Goal: Book appointment/travel/reservation

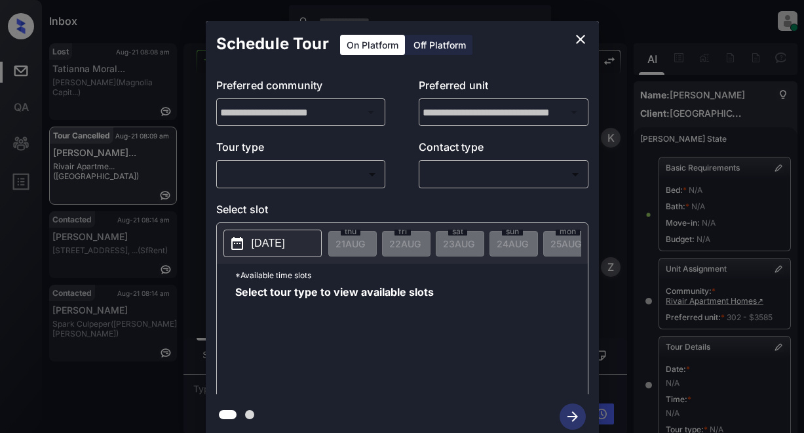
scroll to position [221, 0]
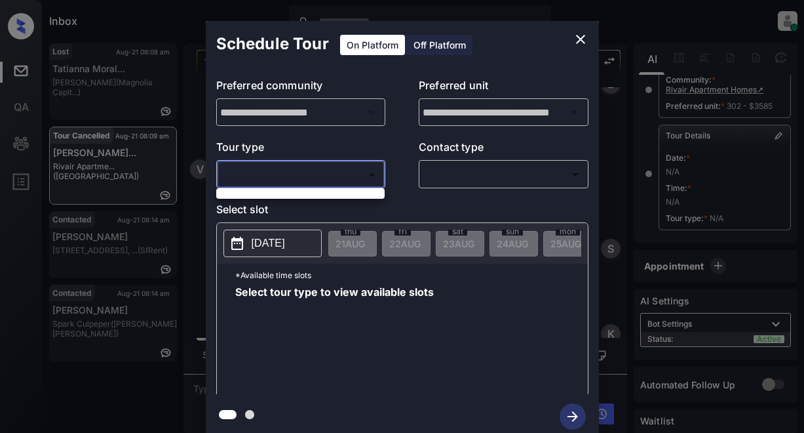
click at [241, 176] on body "Inbox Lyzzelle M. Ceralde Online Set yourself offline Set yourself on break Pro…" at bounding box center [402, 216] width 804 height 433
click at [98, 220] on div at bounding box center [402, 216] width 804 height 433
click at [583, 35] on icon "close" at bounding box center [581, 39] width 16 height 16
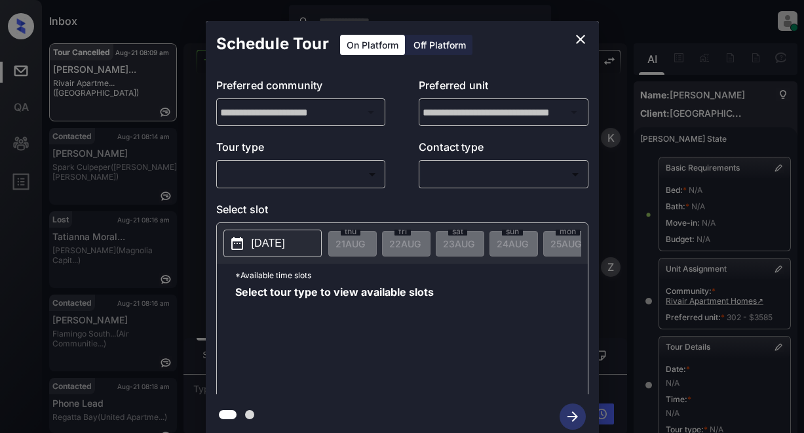
scroll to position [221, 0]
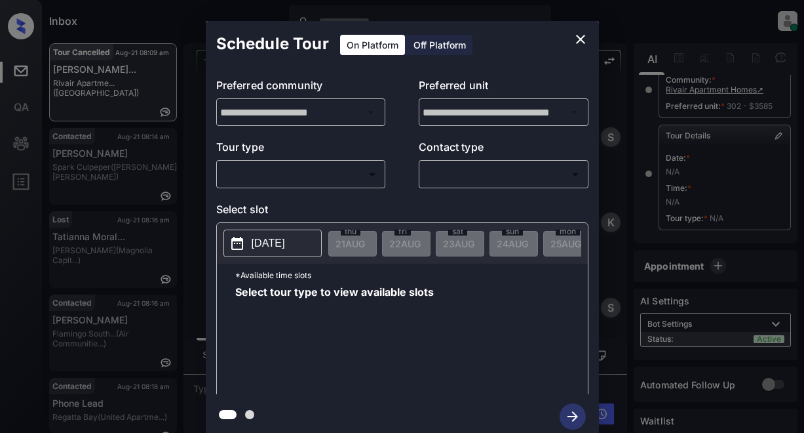
click at [342, 180] on body "Inbox Lyzzelle M. Ceralde Online Set yourself offline Set yourself on break Pro…" at bounding box center [402, 216] width 804 height 433
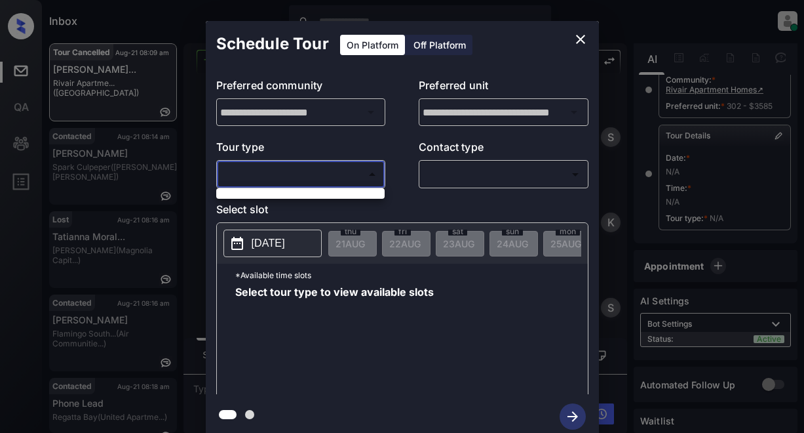
click at [101, 163] on div at bounding box center [402, 216] width 804 height 433
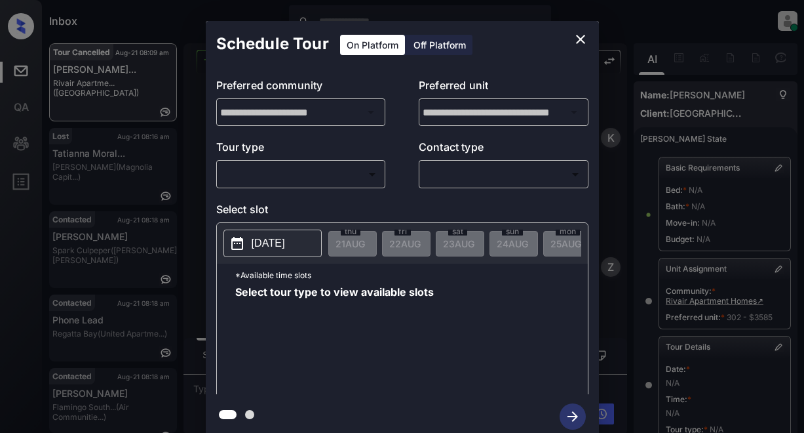
scroll to position [221, 0]
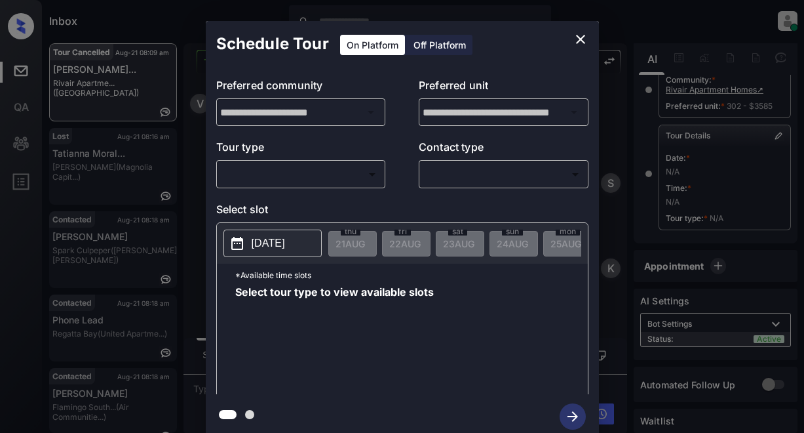
click at [321, 178] on body "Inbox Lyzzelle M. Ceralde Online Set yourself offline Set yourself on break Pro…" at bounding box center [402, 216] width 804 height 433
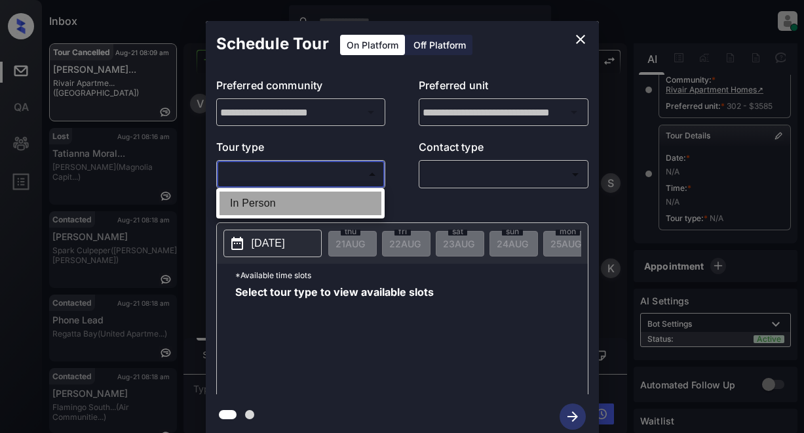
drag, startPoint x: 254, startPoint y: 203, endPoint x: 272, endPoint y: 195, distance: 19.1
click at [254, 202] on li "In Person" at bounding box center [301, 203] width 162 height 24
type input "********"
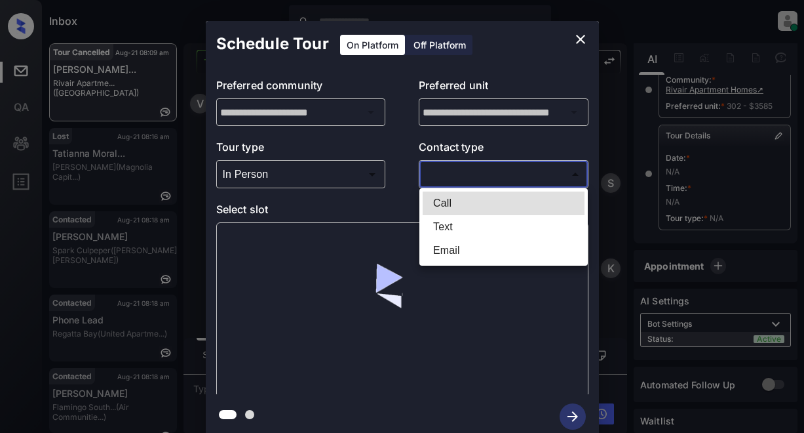
click at [452, 174] on body "Inbox Lyzzelle M. Ceralde Online Set yourself offline Set yourself on break Pro…" at bounding box center [402, 216] width 804 height 433
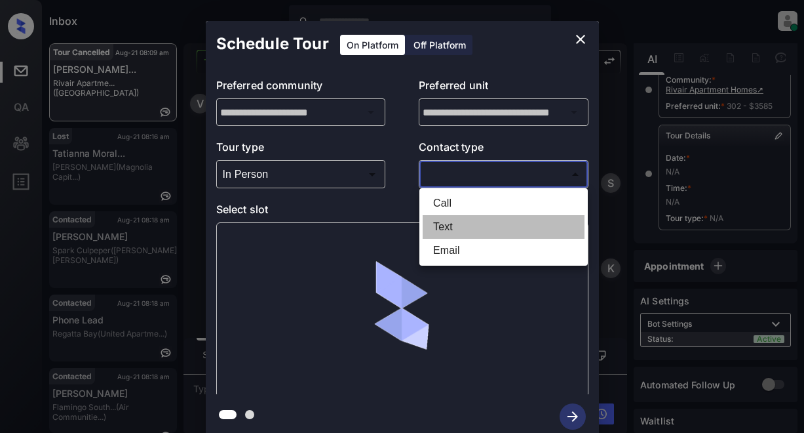
click at [447, 231] on li "Text" at bounding box center [504, 227] width 162 height 24
type input "****"
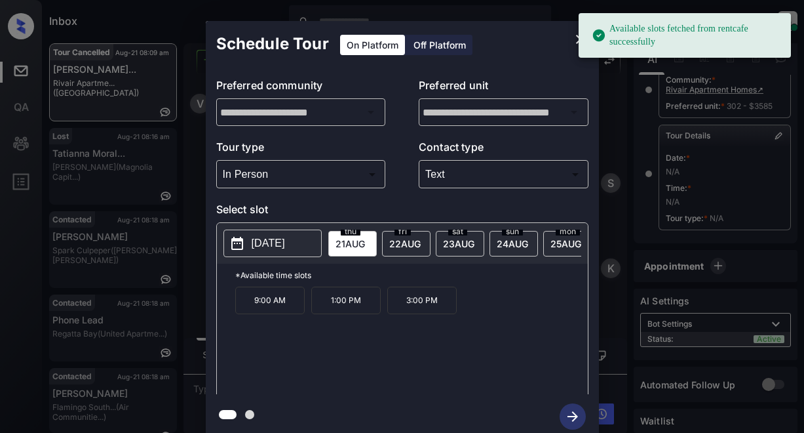
click at [280, 241] on p "[DATE]" at bounding box center [268, 243] width 33 height 16
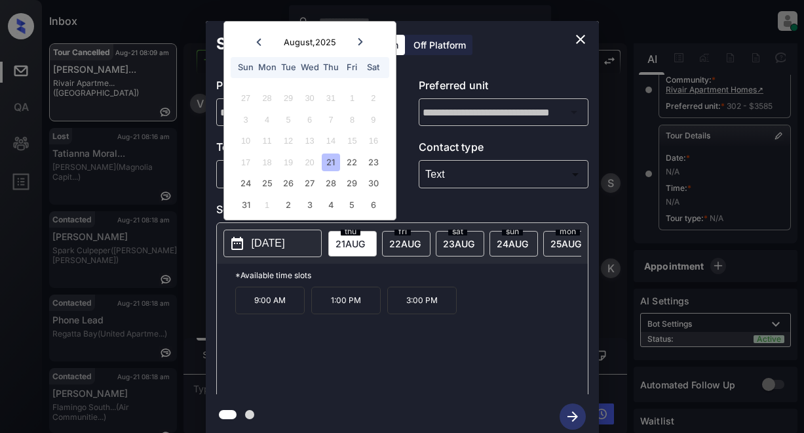
click at [361, 310] on p "1:00 PM" at bounding box center [345, 300] width 69 height 28
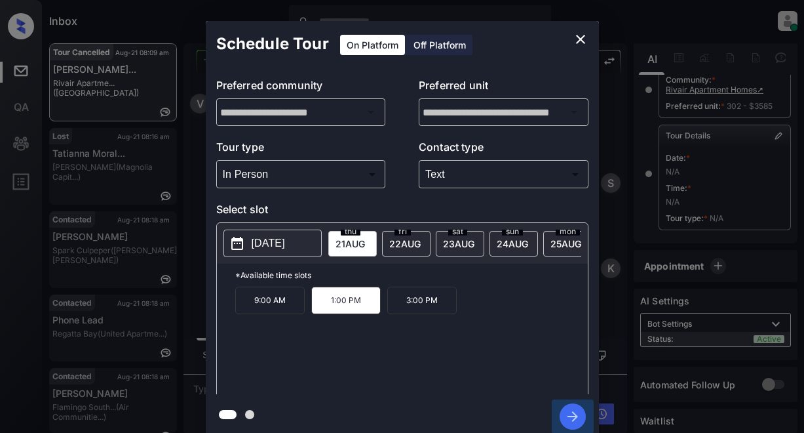
click at [572, 419] on icon "button" at bounding box center [573, 416] width 26 height 26
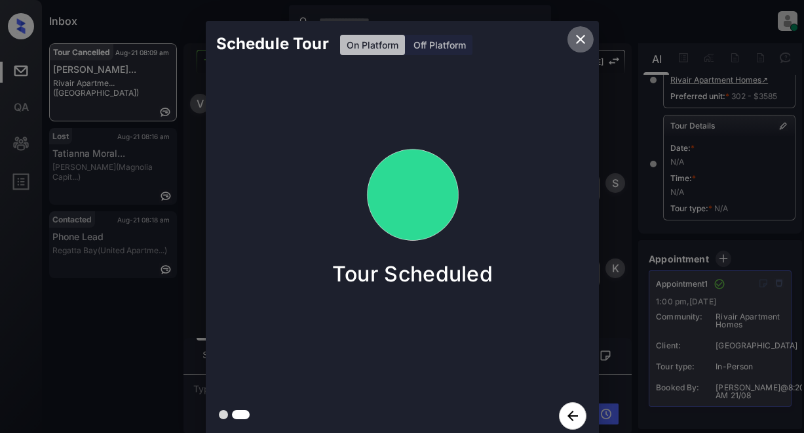
click at [577, 42] on icon "close" at bounding box center [580, 39] width 9 height 9
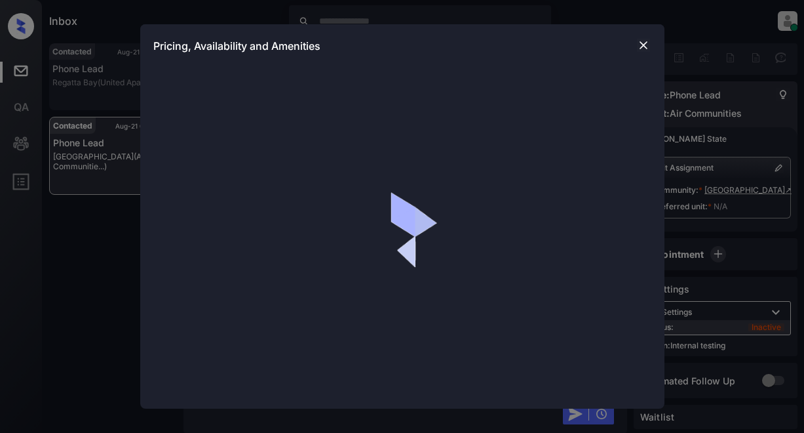
scroll to position [6, 0]
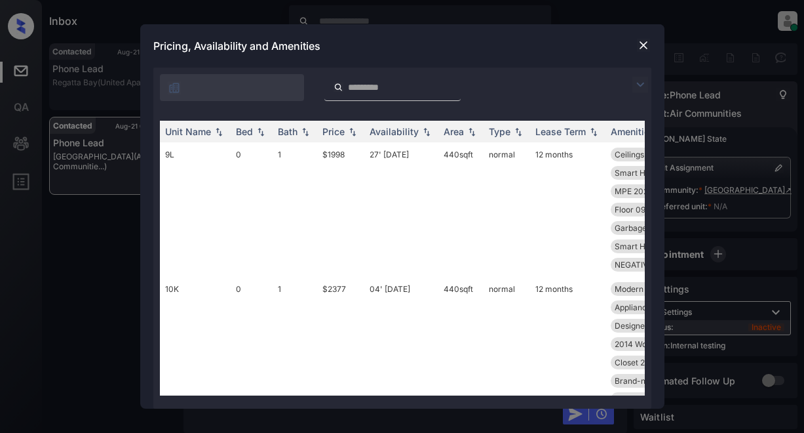
click at [635, 83] on img at bounding box center [640, 85] width 16 height 16
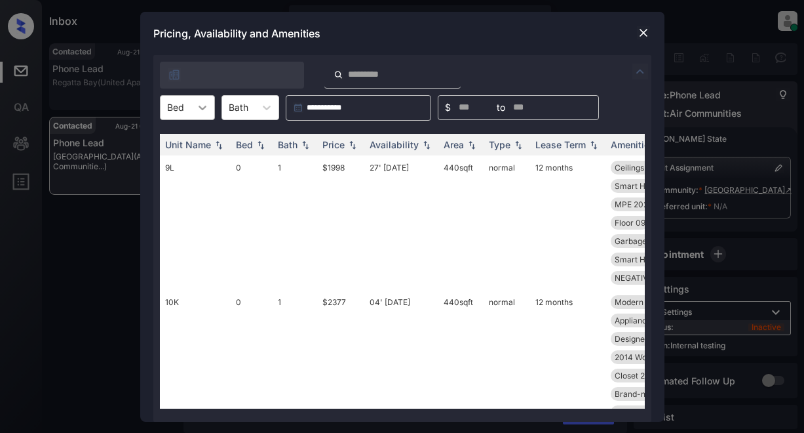
click at [199, 109] on icon at bounding box center [202, 107] width 13 height 13
click at [180, 168] on div "1" at bounding box center [187, 163] width 55 height 24
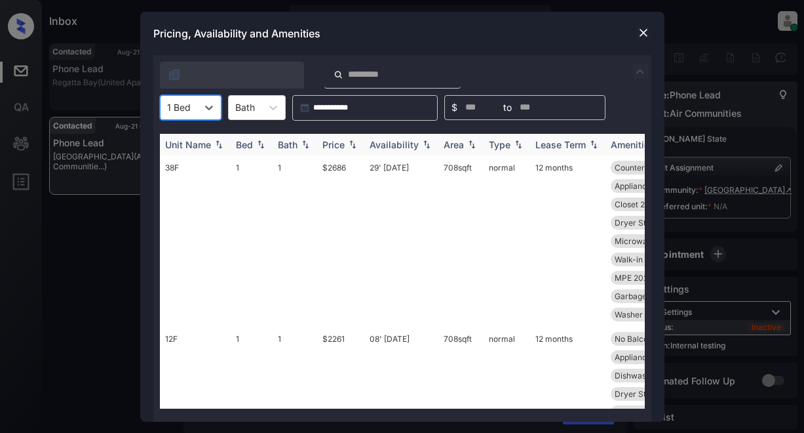
click at [336, 149] on div "Price" at bounding box center [333, 144] width 22 height 11
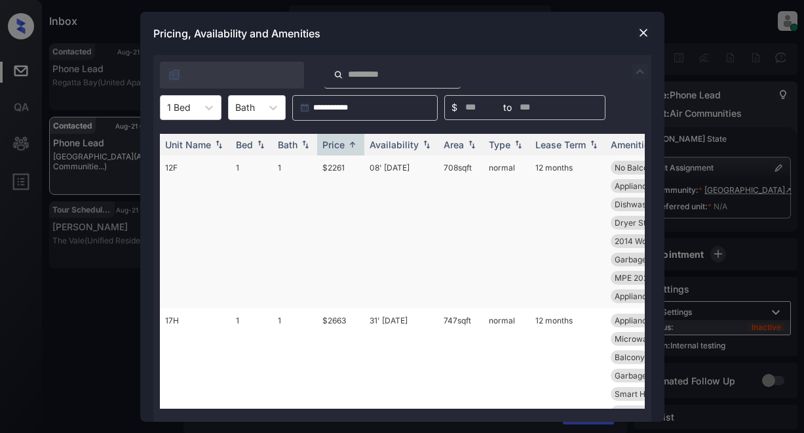
click at [328, 168] on td "$2261" at bounding box center [340, 231] width 47 height 153
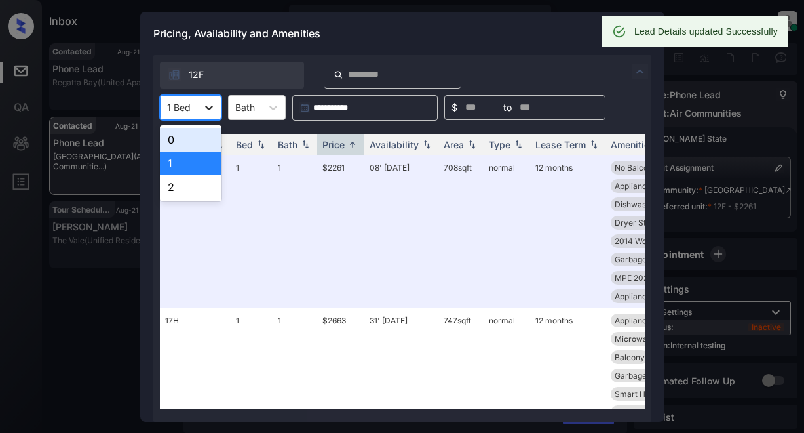
click at [206, 108] on icon at bounding box center [209, 108] width 8 height 5
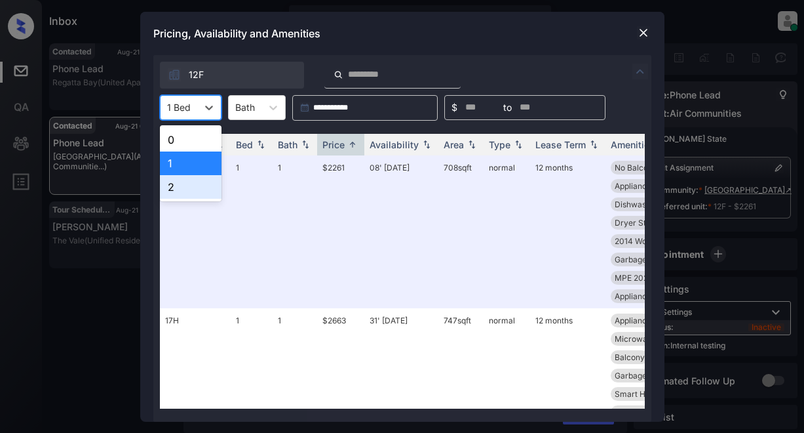
click at [192, 193] on div "2" at bounding box center [191, 187] width 62 height 24
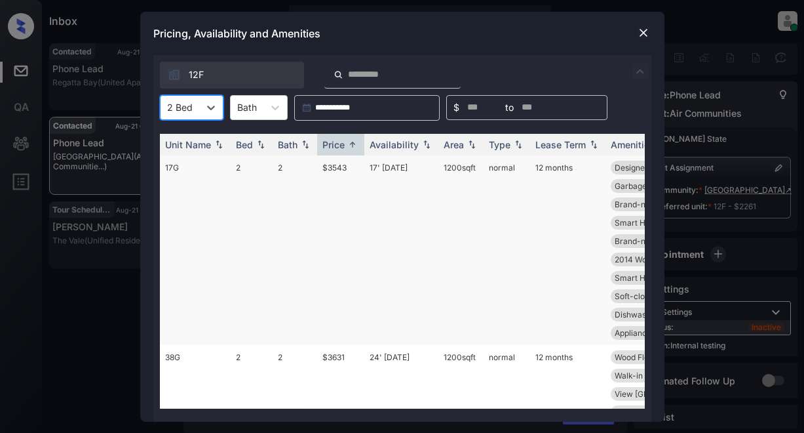
click at [326, 166] on td "$3543" at bounding box center [340, 249] width 47 height 189
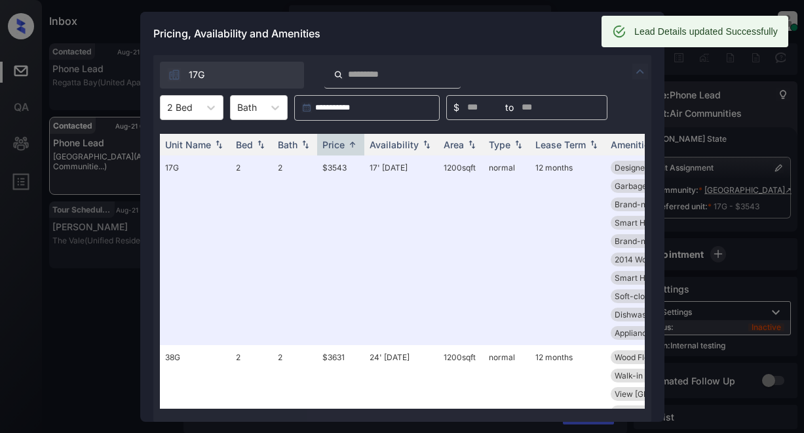
click at [510, 45] on div "Pricing, Availability and Amenities" at bounding box center [402, 33] width 524 height 43
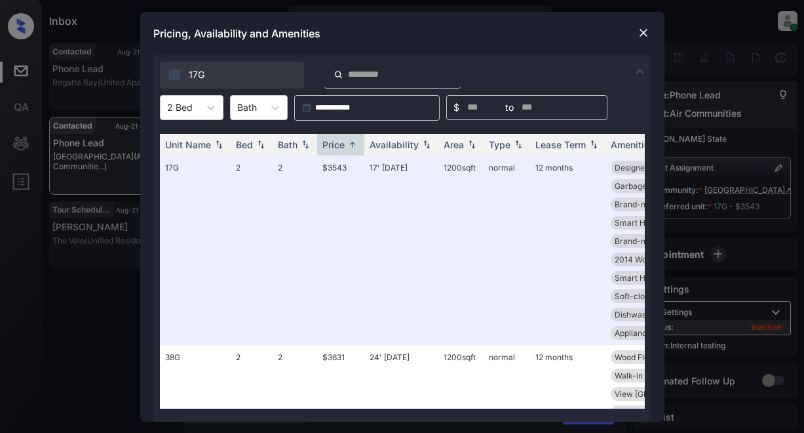
click at [645, 33] on img at bounding box center [643, 32] width 13 height 13
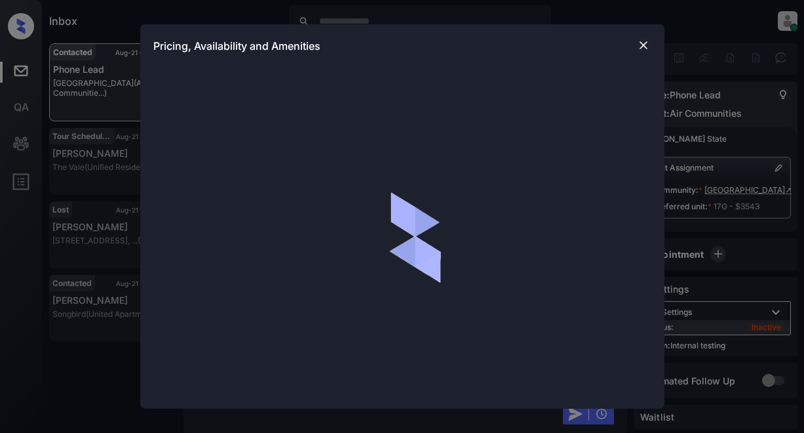
scroll to position [6, 0]
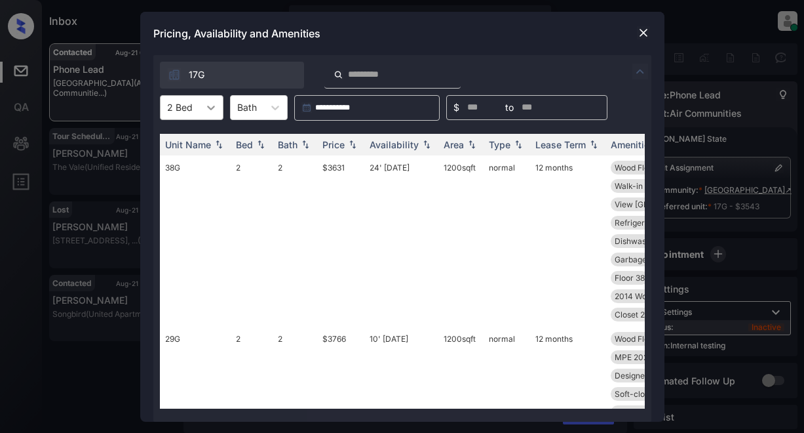
click at [209, 110] on icon at bounding box center [210, 107] width 13 height 13
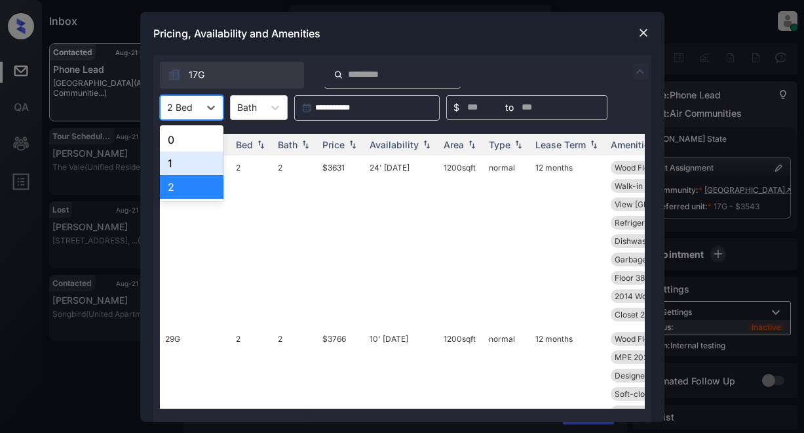
click at [173, 162] on div "1" at bounding box center [192, 163] width 64 height 24
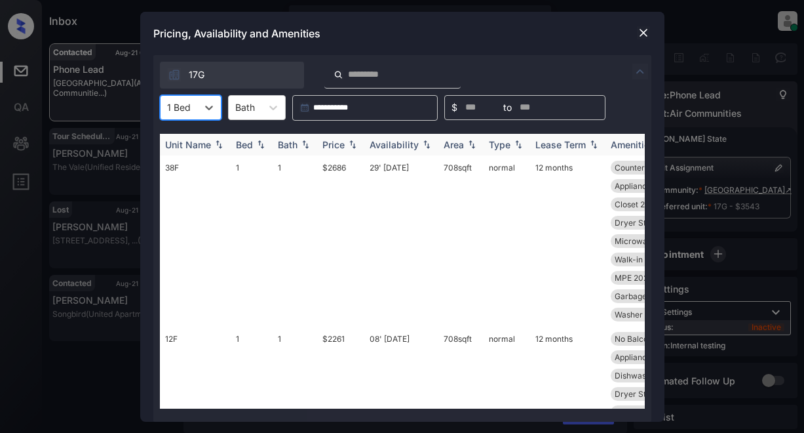
click at [338, 146] on div "Price" at bounding box center [333, 144] width 22 height 11
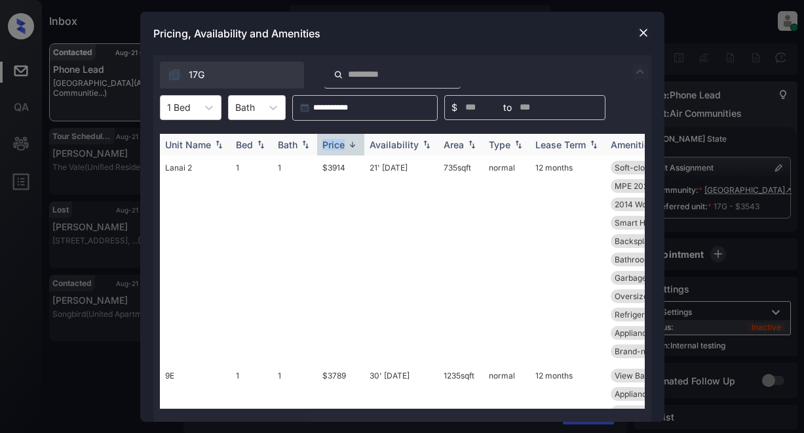
click at [338, 146] on div "Price" at bounding box center [333, 144] width 22 height 11
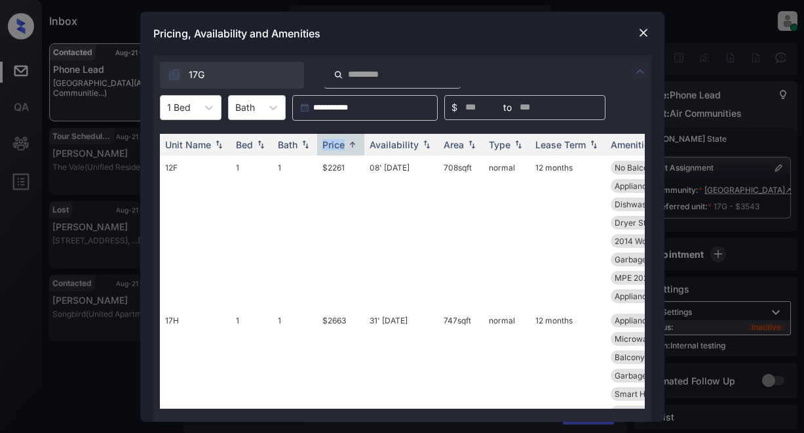
click at [642, 29] on img at bounding box center [643, 32] width 13 height 13
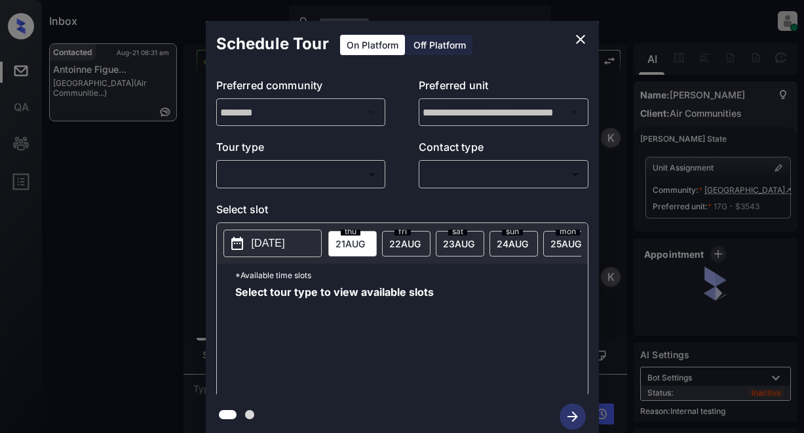
scroll to position [3312, 0]
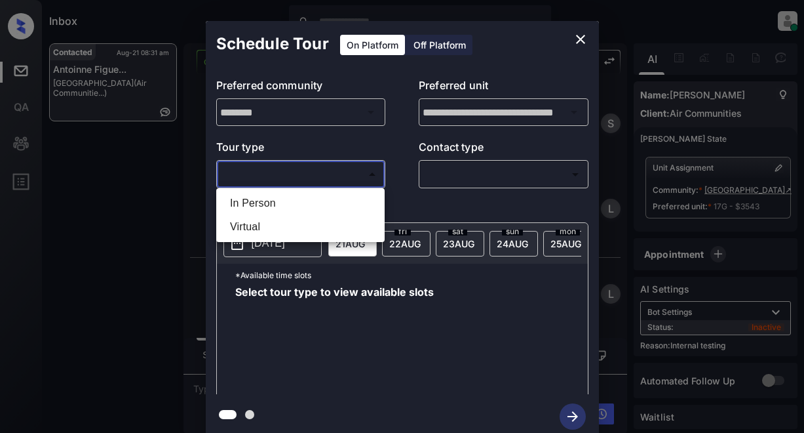
click at [288, 174] on body "Inbox Lyzzelle [PERSON_NAME] Online Set yourself offline Set yourself on break …" at bounding box center [402, 216] width 804 height 433
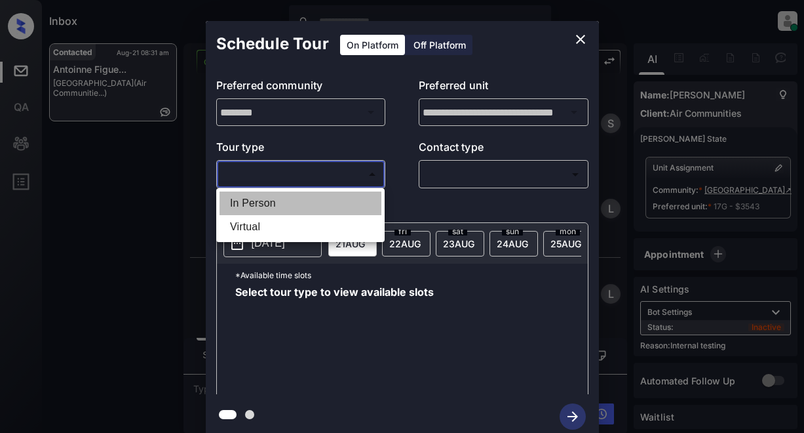
drag, startPoint x: 265, startPoint y: 204, endPoint x: 448, endPoint y: 183, distance: 183.4
click at [271, 204] on li "In Person" at bounding box center [301, 203] width 162 height 24
type input "********"
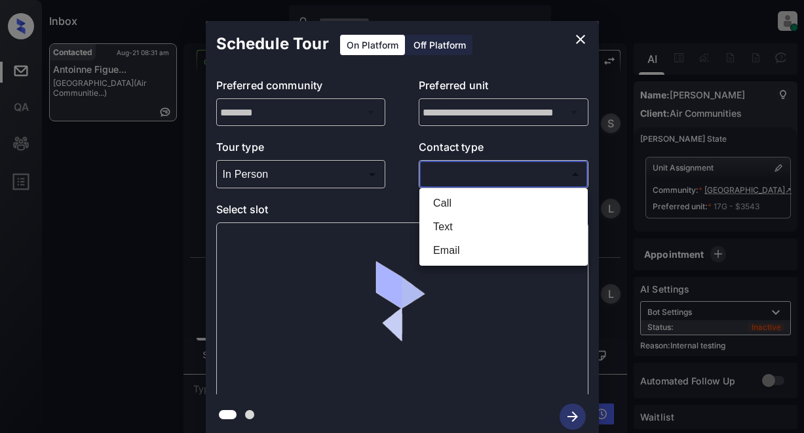
click at [455, 178] on body "Inbox Lyzzelle [PERSON_NAME] Online Set yourself offline Set yourself on break …" at bounding box center [402, 216] width 804 height 433
click at [446, 226] on li "Text" at bounding box center [504, 227] width 162 height 24
type input "****"
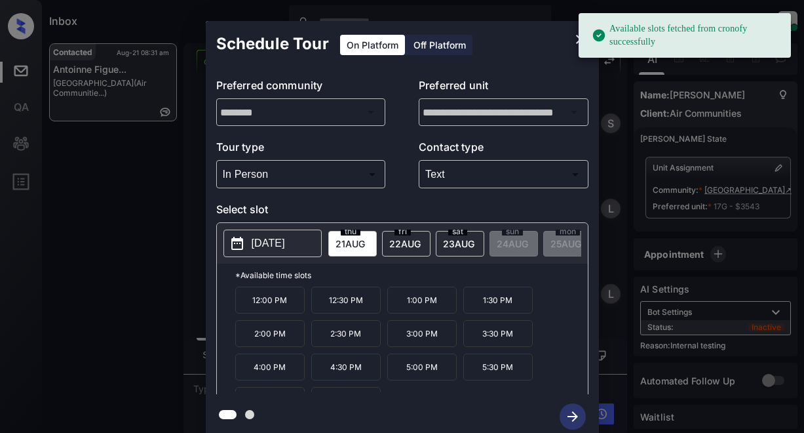
click at [277, 246] on p "[DATE]" at bounding box center [268, 243] width 33 height 16
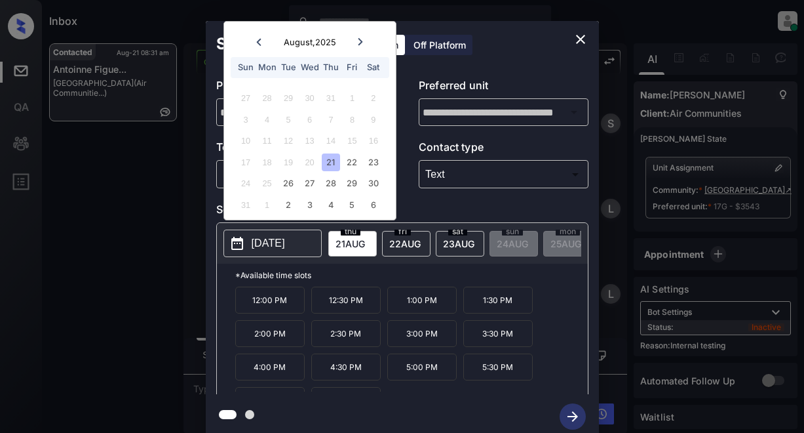
click at [332, 163] on div "21" at bounding box center [331, 162] width 18 height 18
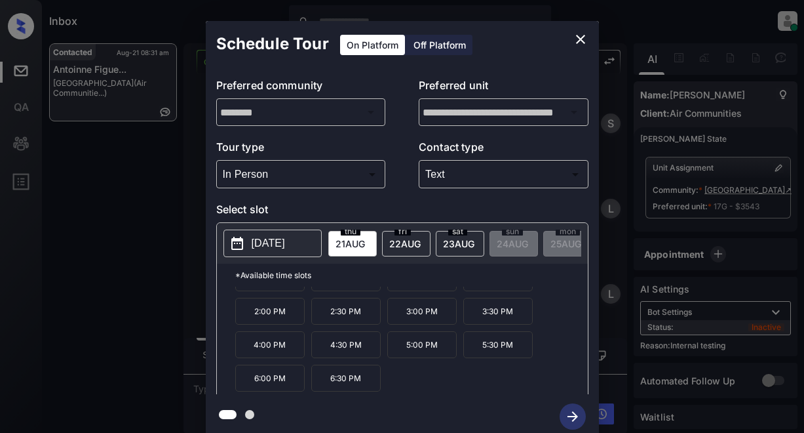
scroll to position [0, 0]
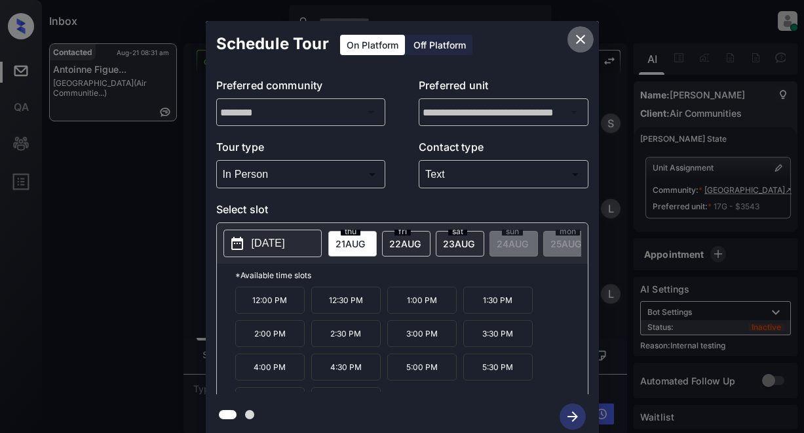
click at [580, 39] on icon "close" at bounding box center [580, 39] width 9 height 9
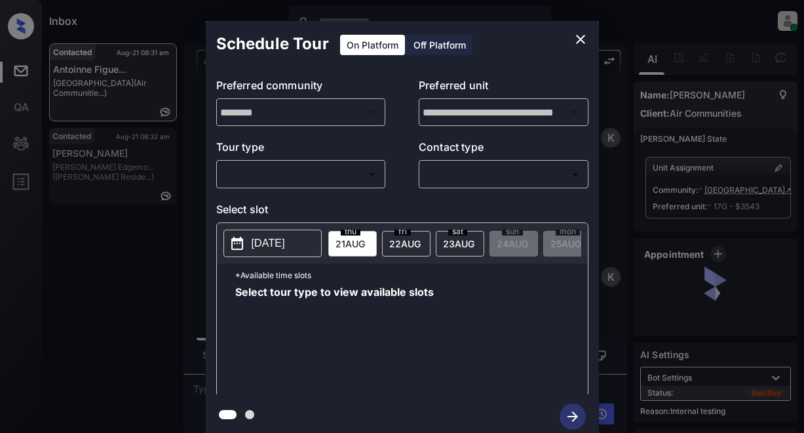
scroll to position [1935, 0]
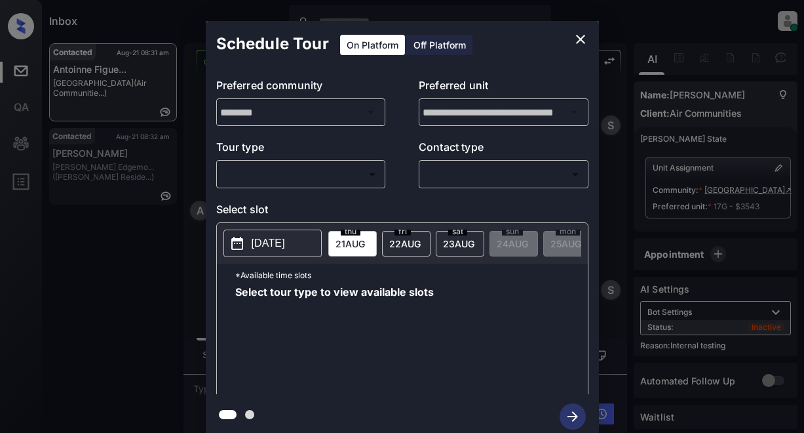
click at [275, 246] on p "[DATE]" at bounding box center [268, 243] width 33 height 16
click at [409, 163] on div "Tour type ​ ​ Contact type ​ ​" at bounding box center [402, 163] width 372 height 49
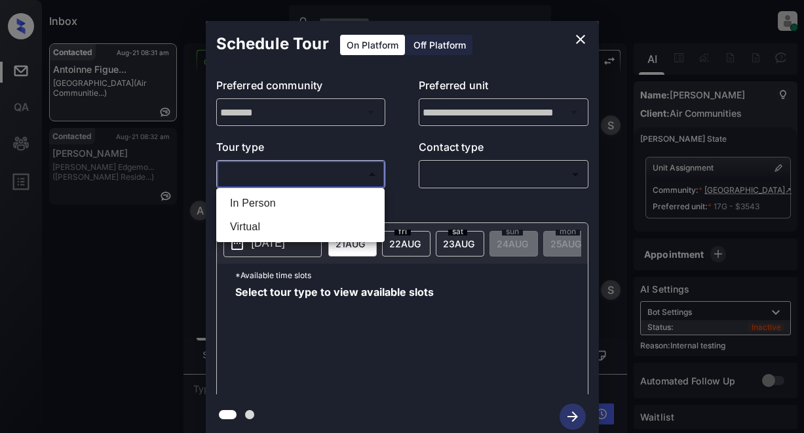
click at [354, 170] on body "Inbox Lyzzelle M. Ceralde Online Set yourself offline Set yourself on break Pro…" at bounding box center [402, 216] width 804 height 433
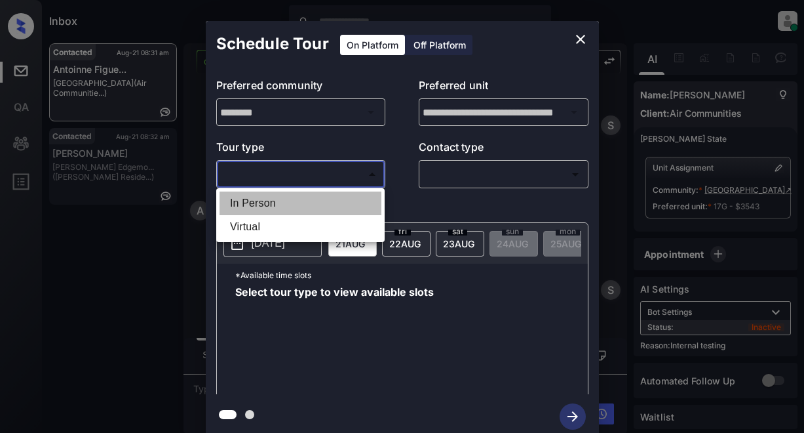
drag, startPoint x: 277, startPoint y: 199, endPoint x: 340, endPoint y: 194, distance: 63.1
click at [277, 200] on li "In Person" at bounding box center [301, 203] width 162 height 24
type input "********"
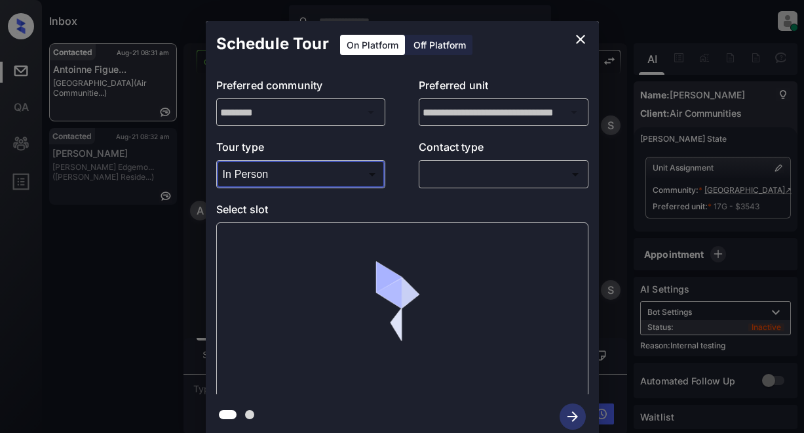
click at [452, 180] on body "Inbox Lyzzelle M. Ceralde Online Set yourself offline Set yourself on break Pro…" at bounding box center [402, 216] width 804 height 433
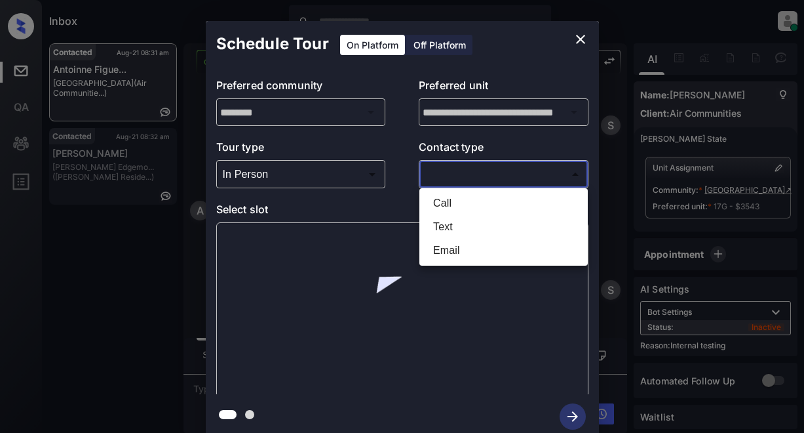
click at [444, 228] on li "Text" at bounding box center [504, 227] width 162 height 24
type input "****"
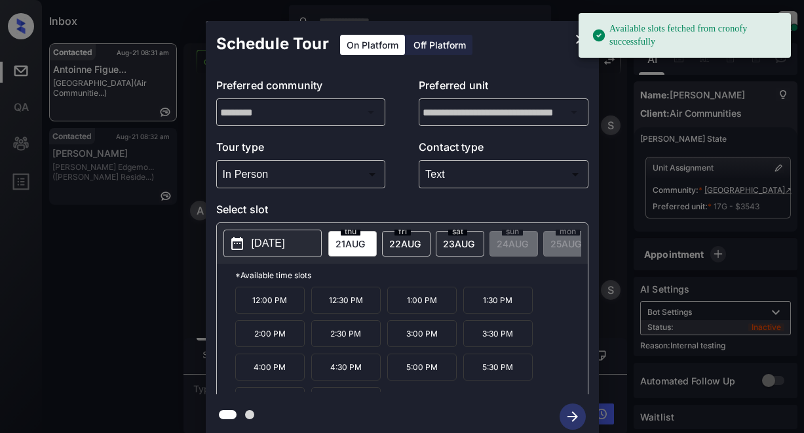
click at [267, 250] on p "2025-08-21" at bounding box center [268, 243] width 33 height 16
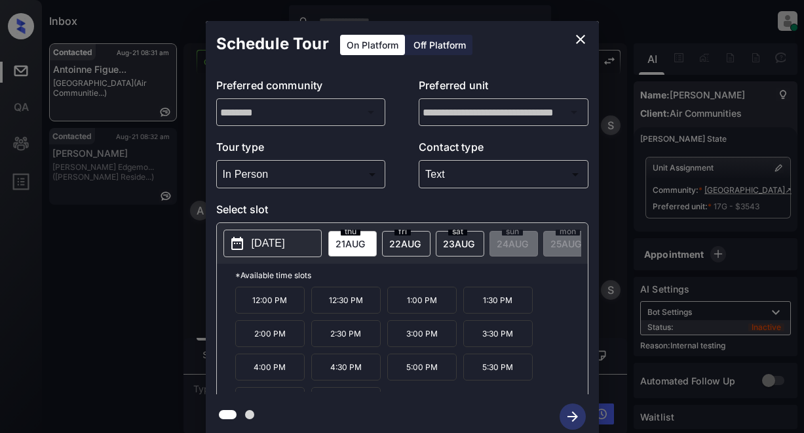
click at [264, 307] on p "12:00 PM" at bounding box center [269, 299] width 69 height 27
click at [565, 414] on icon "button" at bounding box center [573, 416] width 26 height 26
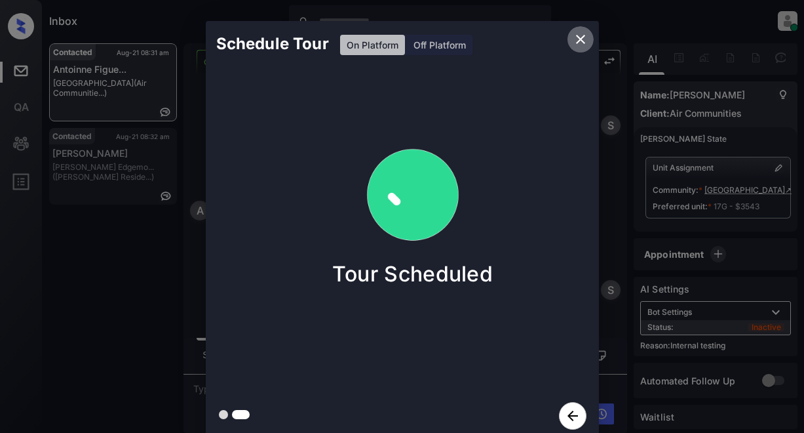
click at [578, 43] on icon "close" at bounding box center [581, 39] width 16 height 16
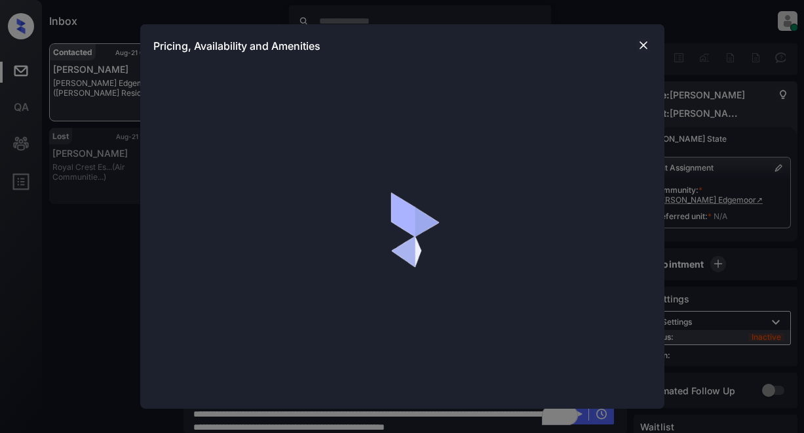
scroll to position [49, 0]
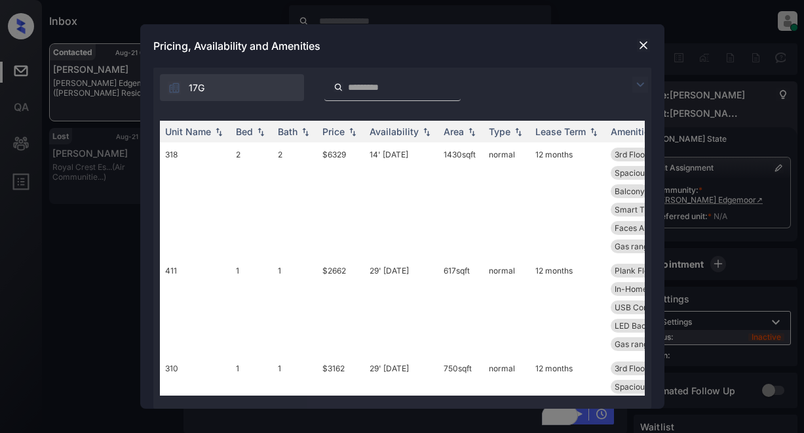
click at [638, 86] on img at bounding box center [640, 85] width 16 height 16
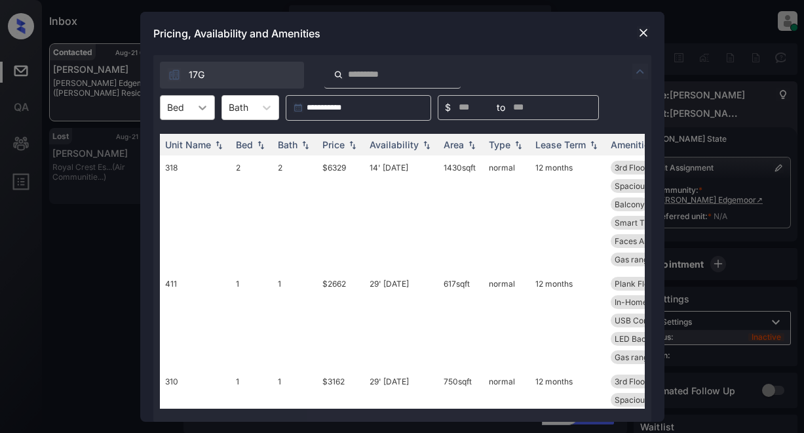
click at [196, 109] on icon at bounding box center [202, 107] width 13 height 13
click at [182, 142] on div "1" at bounding box center [187, 140] width 55 height 24
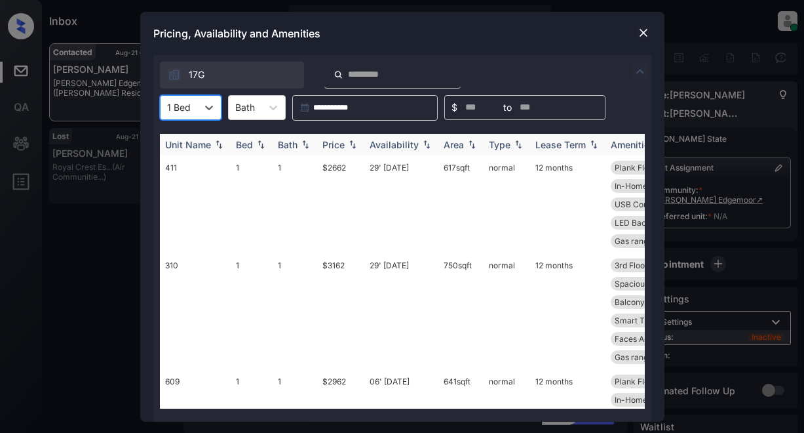
click at [336, 147] on div "Price" at bounding box center [333, 144] width 22 height 11
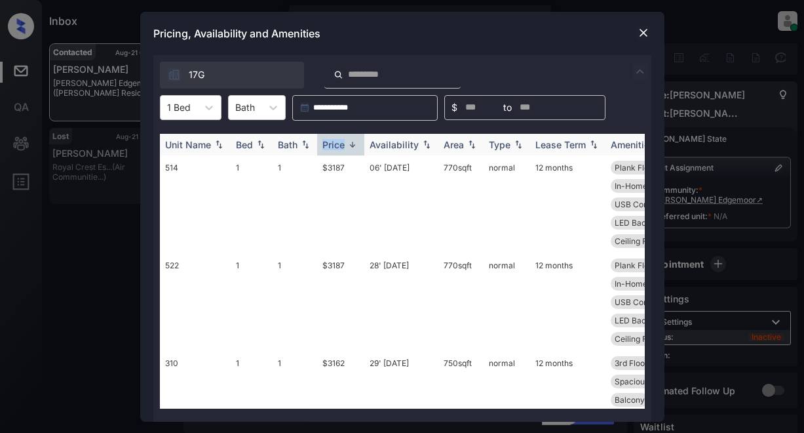
click at [336, 147] on div "Price" at bounding box center [333, 144] width 22 height 11
click at [339, 169] on td "$2497" at bounding box center [340, 204] width 47 height 98
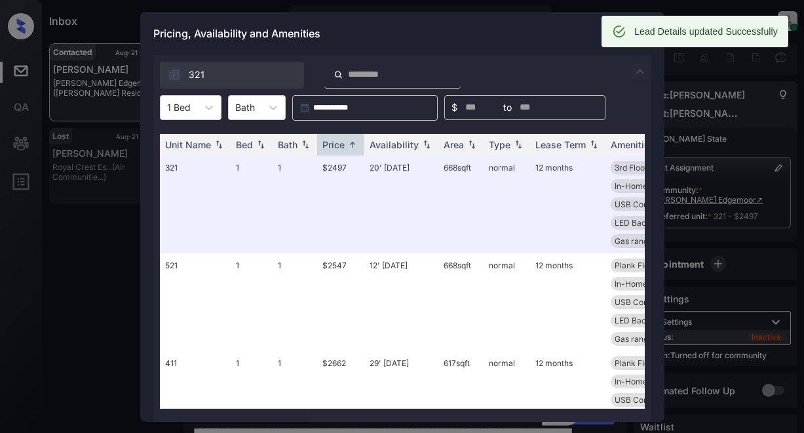
click at [560, 35] on div "Pricing, Availability and Amenities" at bounding box center [402, 33] width 524 height 43
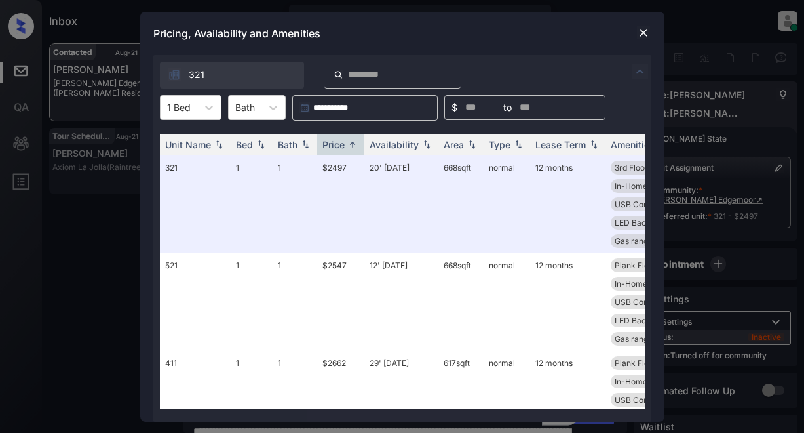
scroll to position [2396, 0]
click at [642, 31] on img at bounding box center [643, 32] width 13 height 13
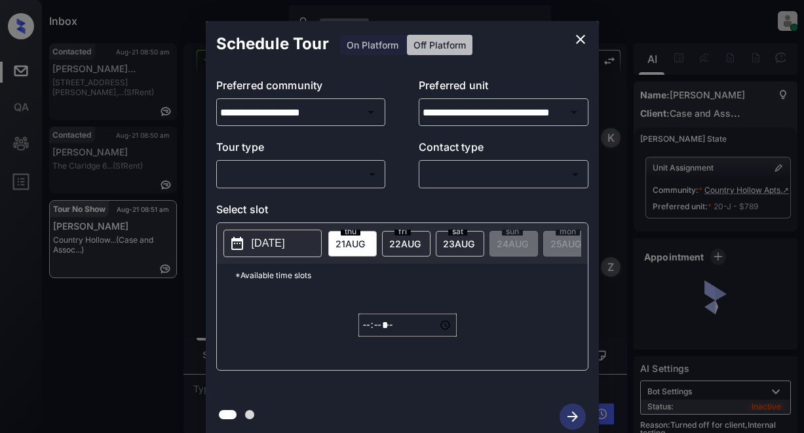
scroll to position [9512, 0]
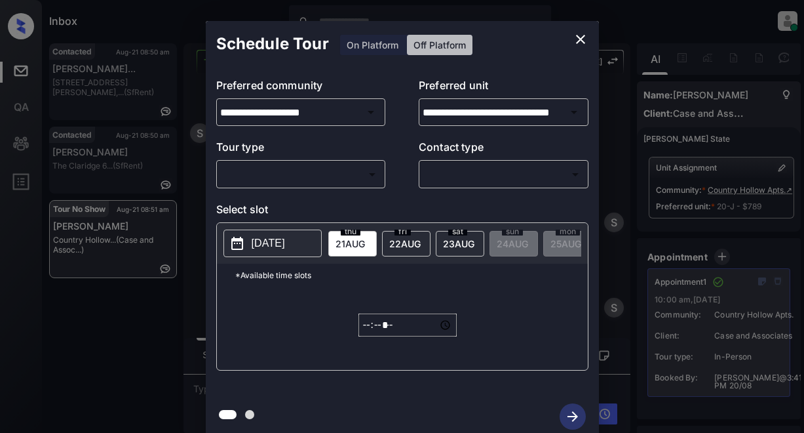
click at [274, 169] on body "Inbox Lyzzelle M. Ceralde Online Set yourself offline Set yourself on break Pro…" at bounding box center [402, 216] width 804 height 433
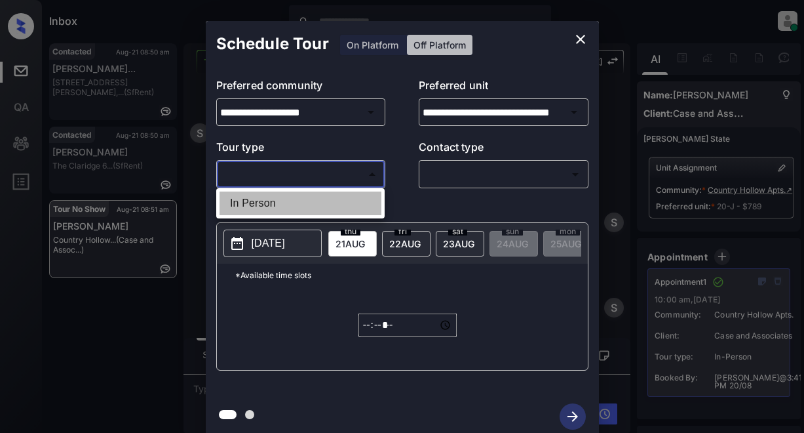
drag, startPoint x: 260, startPoint y: 207, endPoint x: 378, endPoint y: 189, distance: 119.9
click at [263, 206] on li "In Person" at bounding box center [301, 203] width 162 height 24
type input "********"
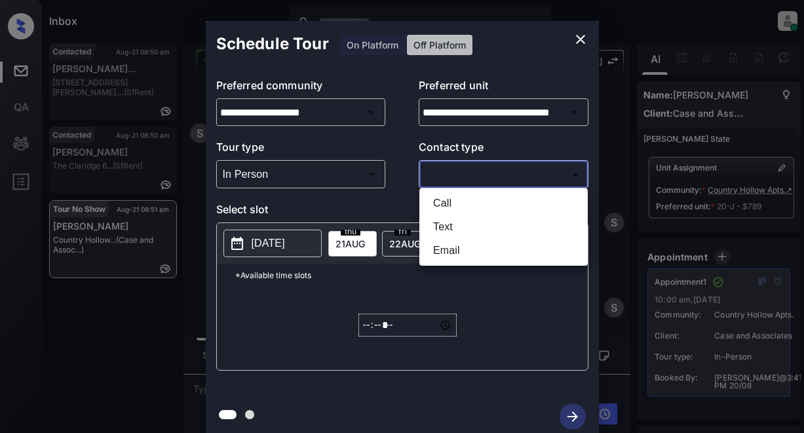
drag, startPoint x: 446, startPoint y: 180, endPoint x: 531, endPoint y: 175, distance: 84.7
click at [457, 180] on body "Inbox Lyzzelle M. Ceralde Online Set yourself offline Set yourself on break Pro…" at bounding box center [402, 216] width 804 height 433
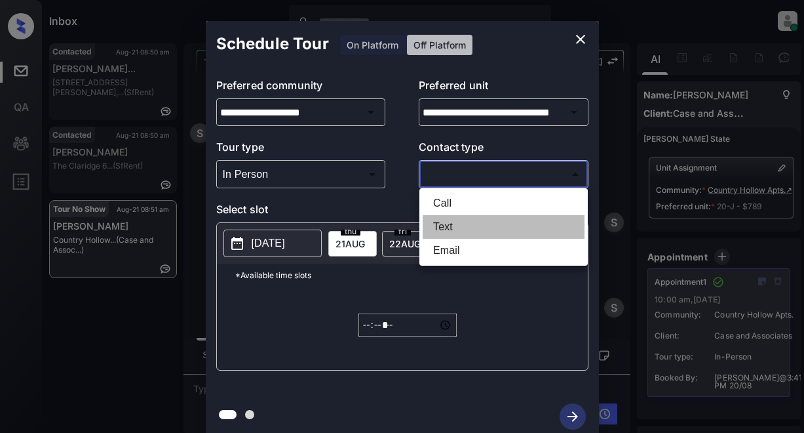
click at [449, 230] on li "Text" at bounding box center [504, 227] width 162 height 24
type input "****"
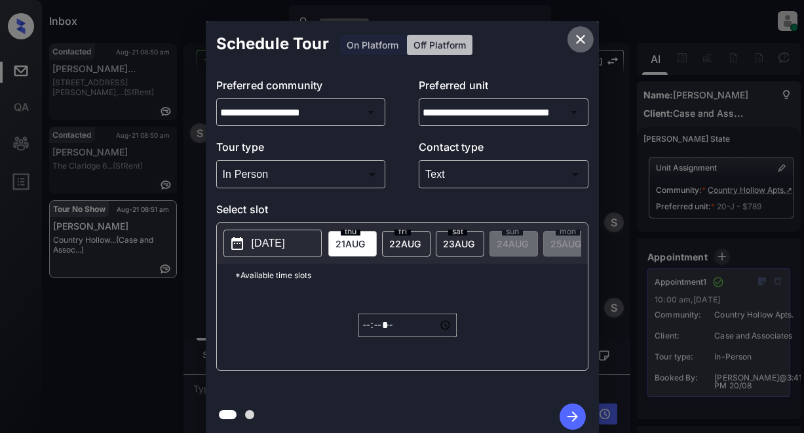
click at [577, 34] on icon "close" at bounding box center [581, 39] width 16 height 16
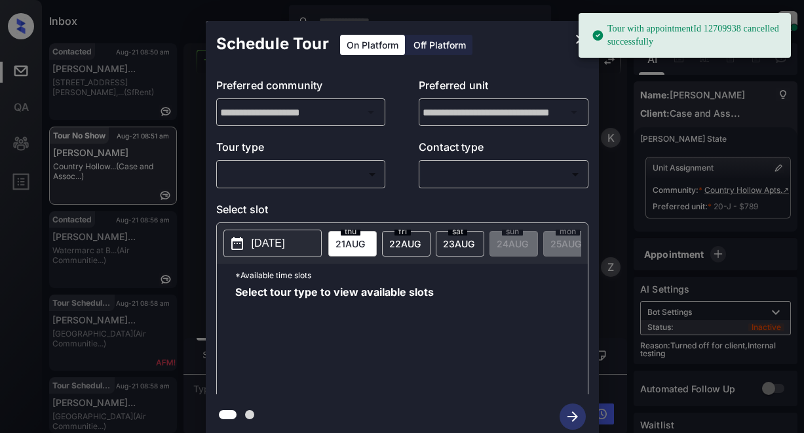
scroll to position [9689, 0]
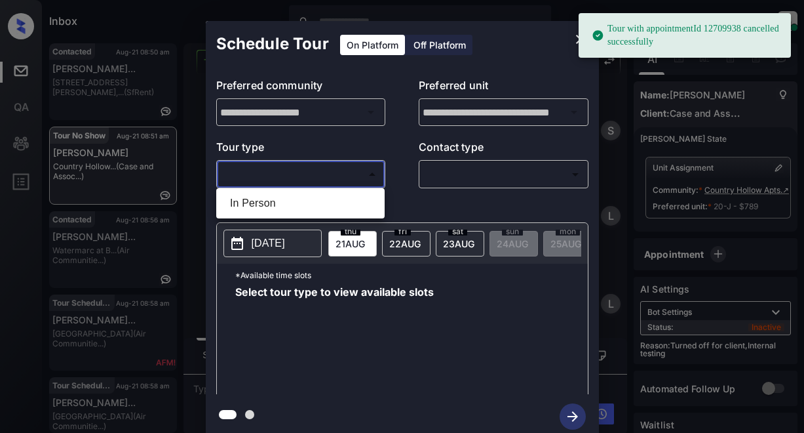
click at [314, 177] on body "Tour with appointmentId 12709938 cancelled successfully Inbox [PERSON_NAME] Onl…" at bounding box center [402, 216] width 804 height 433
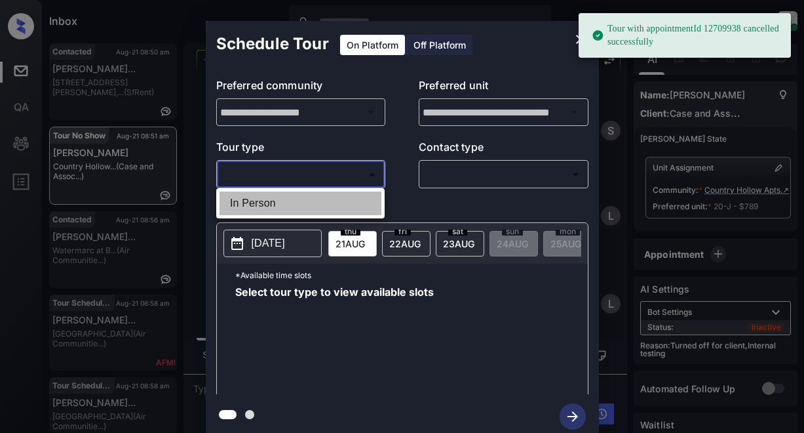
drag, startPoint x: 261, startPoint y: 206, endPoint x: 403, endPoint y: 176, distance: 145.4
click at [263, 206] on li "In Person" at bounding box center [301, 203] width 162 height 24
type input "********"
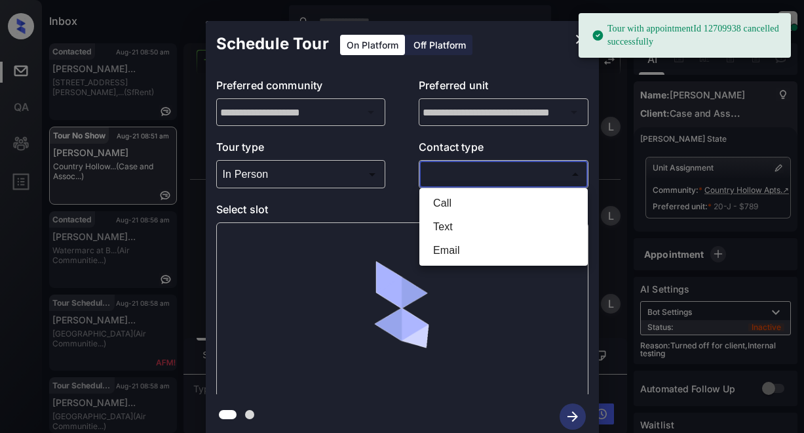
scroll to position [9866, 0]
drag, startPoint x: 427, startPoint y: 170, endPoint x: 472, endPoint y: 173, distance: 44.7
click at [451, 172] on body "Tour with appointmentId 12709938 cancelled successfully Inbox Lyzzelle M. Ceral…" at bounding box center [402, 216] width 804 height 433
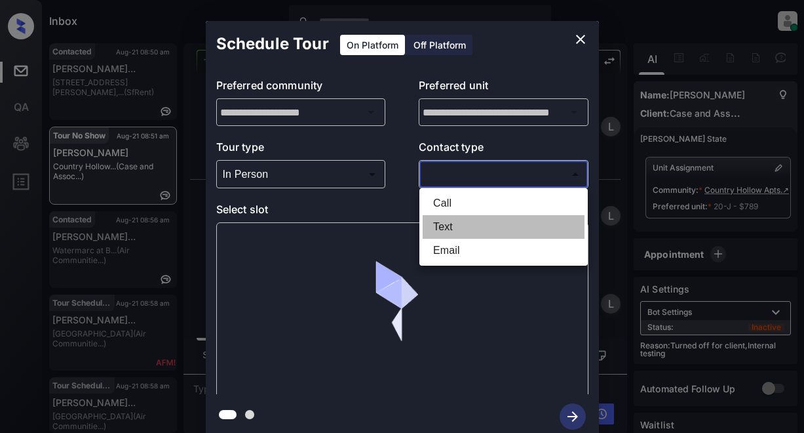
click at [427, 225] on li "Text" at bounding box center [504, 227] width 162 height 24
type input "****"
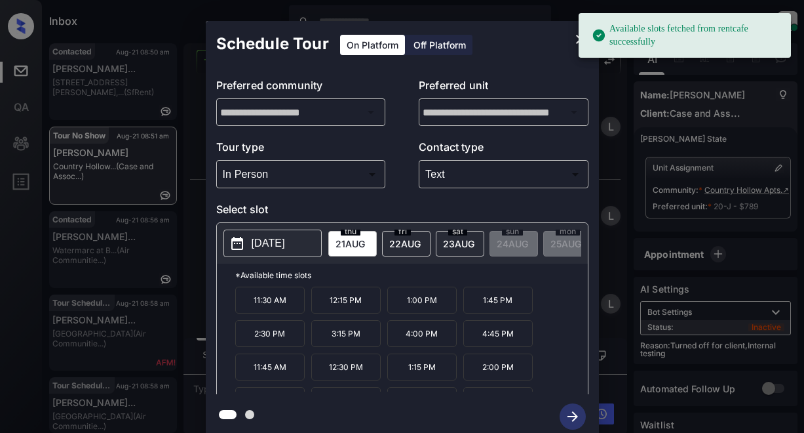
click at [272, 246] on p "2025-08-21" at bounding box center [268, 243] width 33 height 16
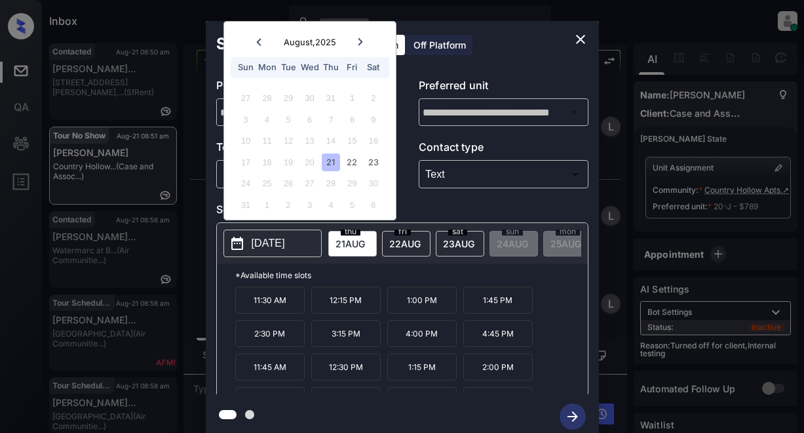
drag, startPoint x: 329, startPoint y: 165, endPoint x: 349, endPoint y: 176, distance: 22.9
click at [330, 165] on div "21" at bounding box center [331, 162] width 18 height 18
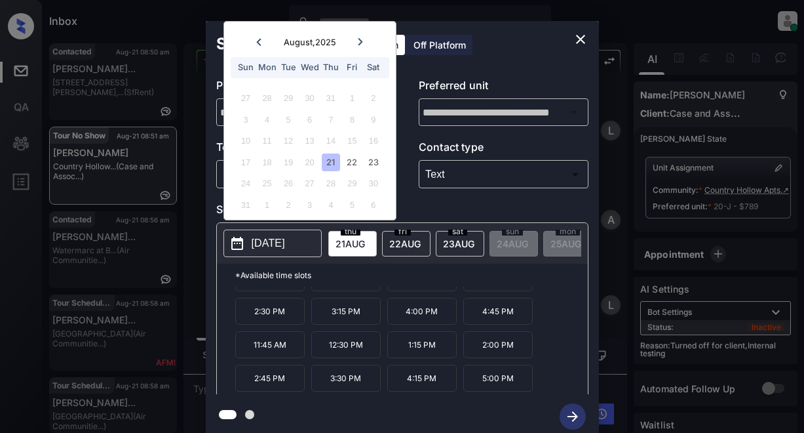
scroll to position [10124, 0]
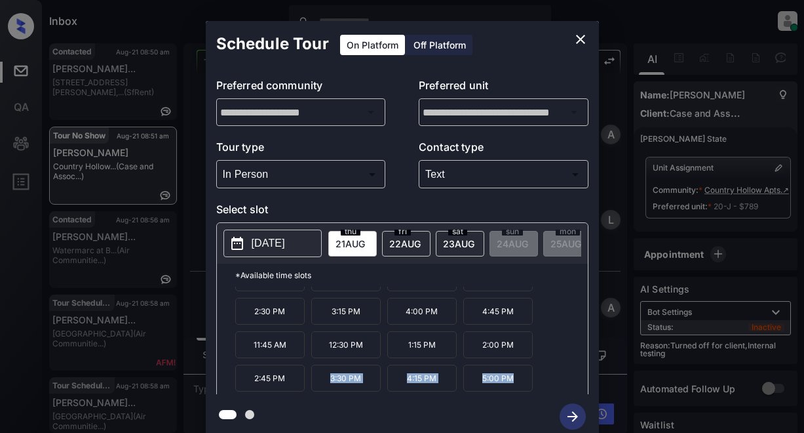
drag, startPoint x: 328, startPoint y: 380, endPoint x: 515, endPoint y: 385, distance: 187.5
click at [515, 385] on div "11:30 AM 12:15 PM 1:00 PM 1:45 PM 2:30 PM 3:15 PM 4:00 PM 4:45 PM 11:45 AM 12:3…" at bounding box center [411, 338] width 353 height 105
copy div "3:30 PM 4:15 PM 5:00 PM"
click at [579, 43] on icon "close" at bounding box center [581, 39] width 16 height 16
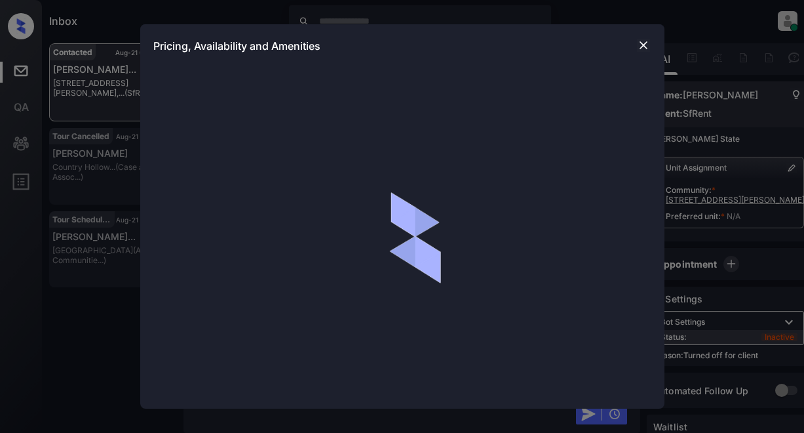
scroll to position [466, 0]
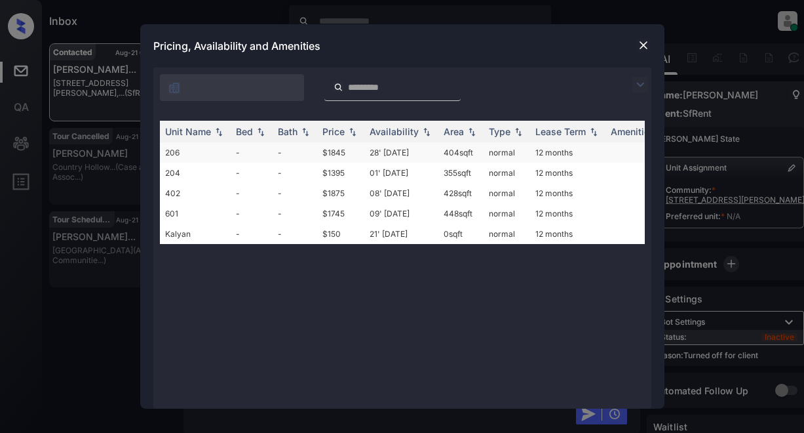
click at [332, 156] on td "$1845" at bounding box center [340, 152] width 47 height 20
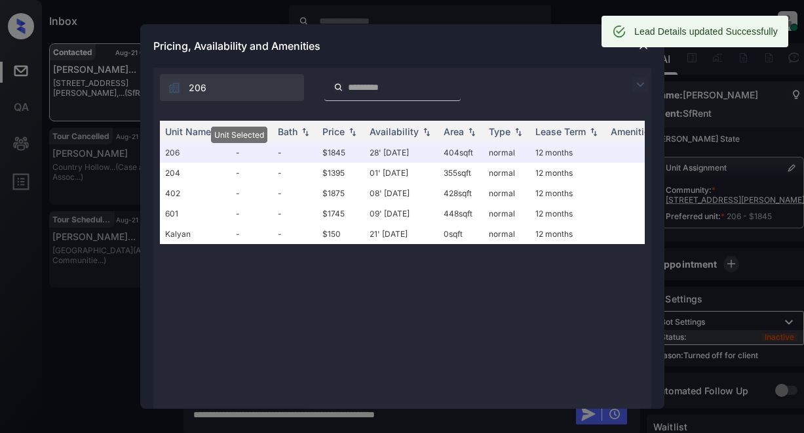
click at [646, 46] on div "Lead Details updated Successfully" at bounding box center [695, 31] width 187 height 31
click at [641, 48] on img at bounding box center [643, 45] width 13 height 13
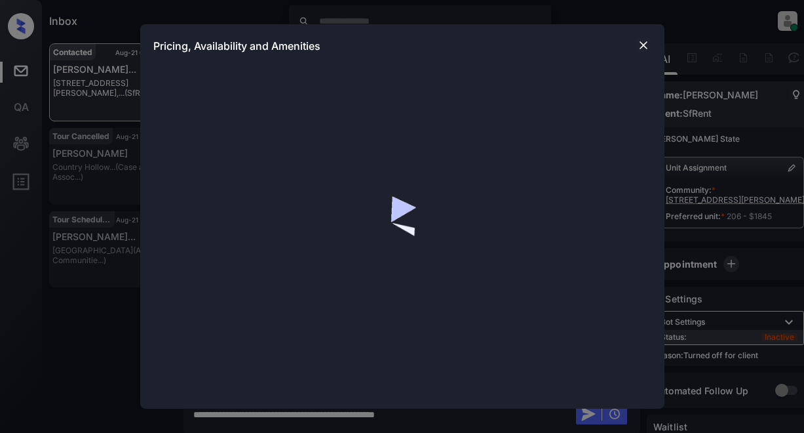
scroll to position [466, 0]
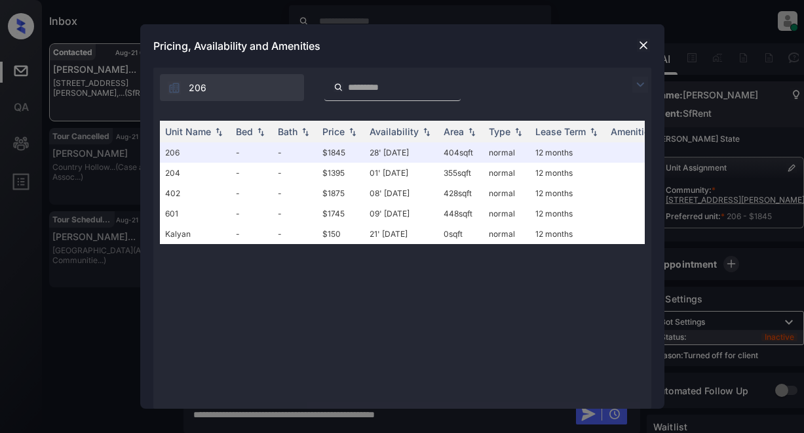
click at [644, 42] on img at bounding box center [643, 45] width 13 height 13
